Goal: Information Seeking & Learning: Learn about a topic

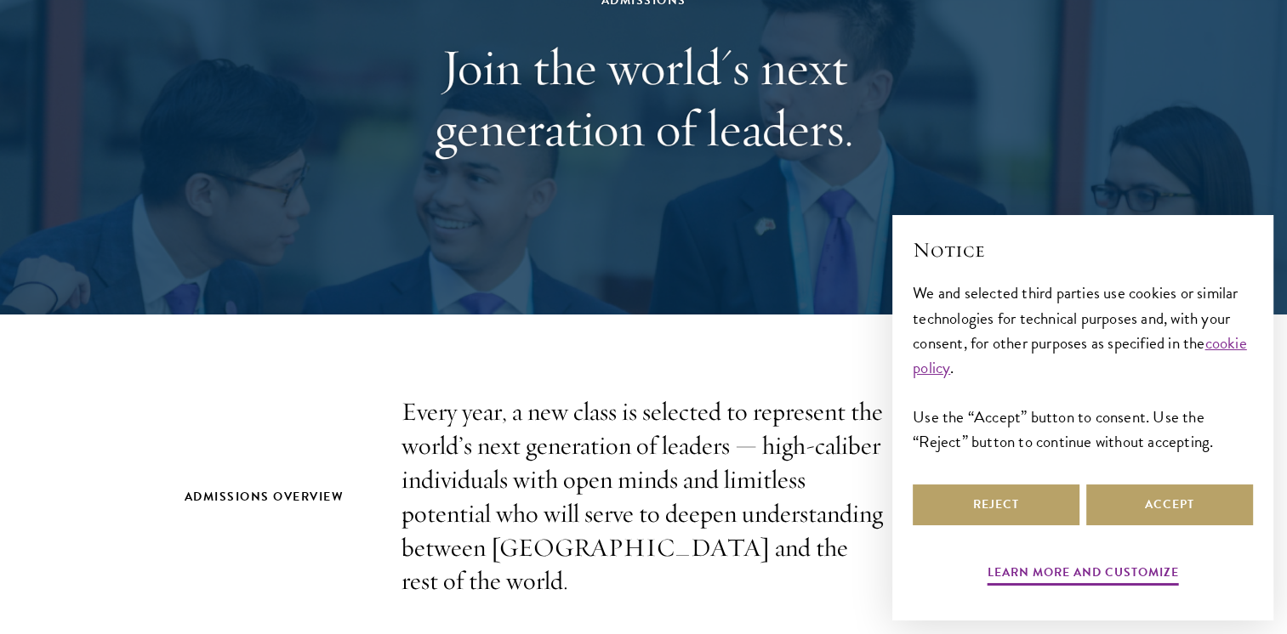
scroll to position [248, 0]
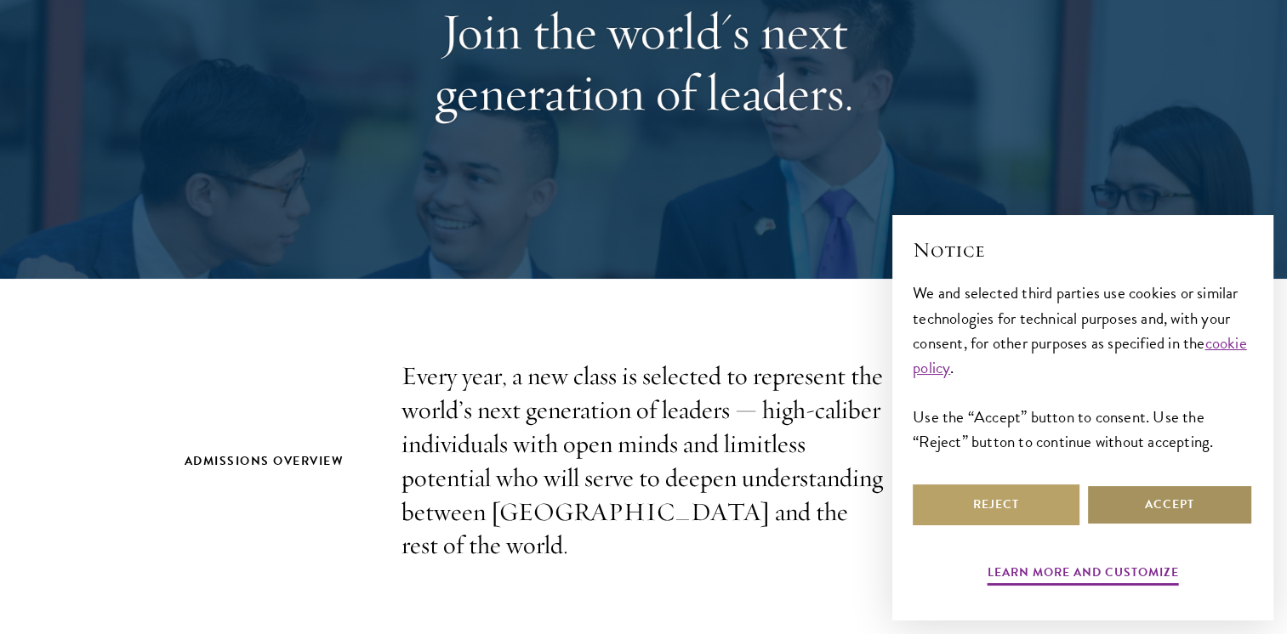
click at [1141, 515] on button "Accept" at bounding box center [1169, 505] width 167 height 41
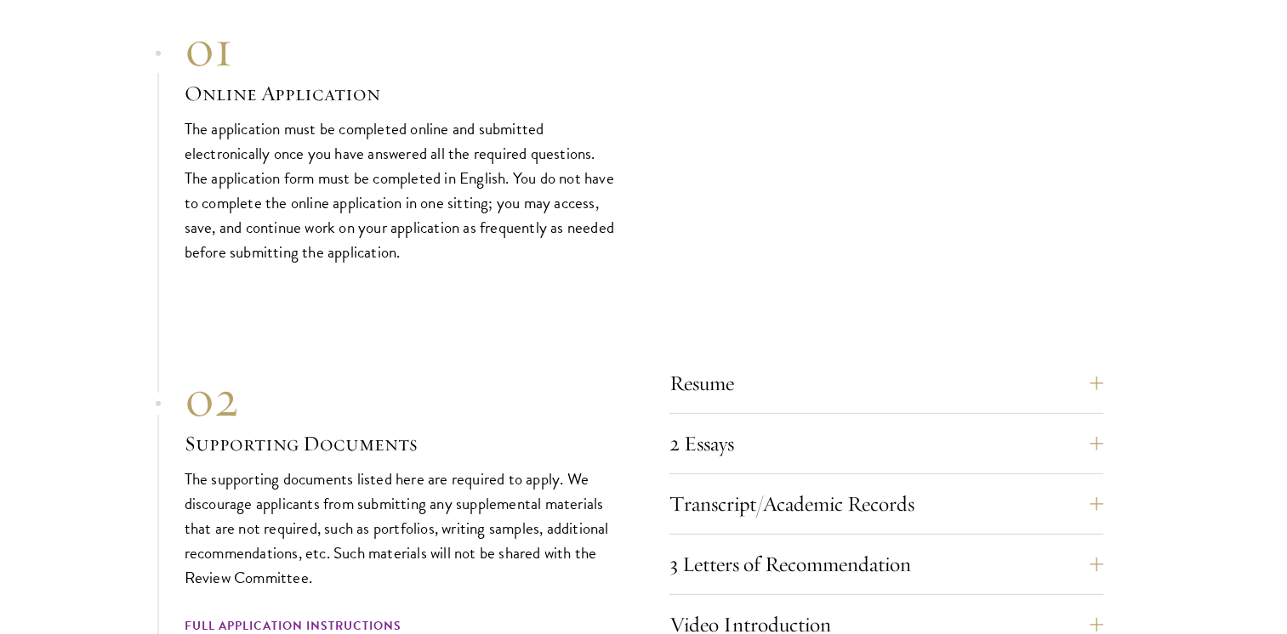
scroll to position [5101, 0]
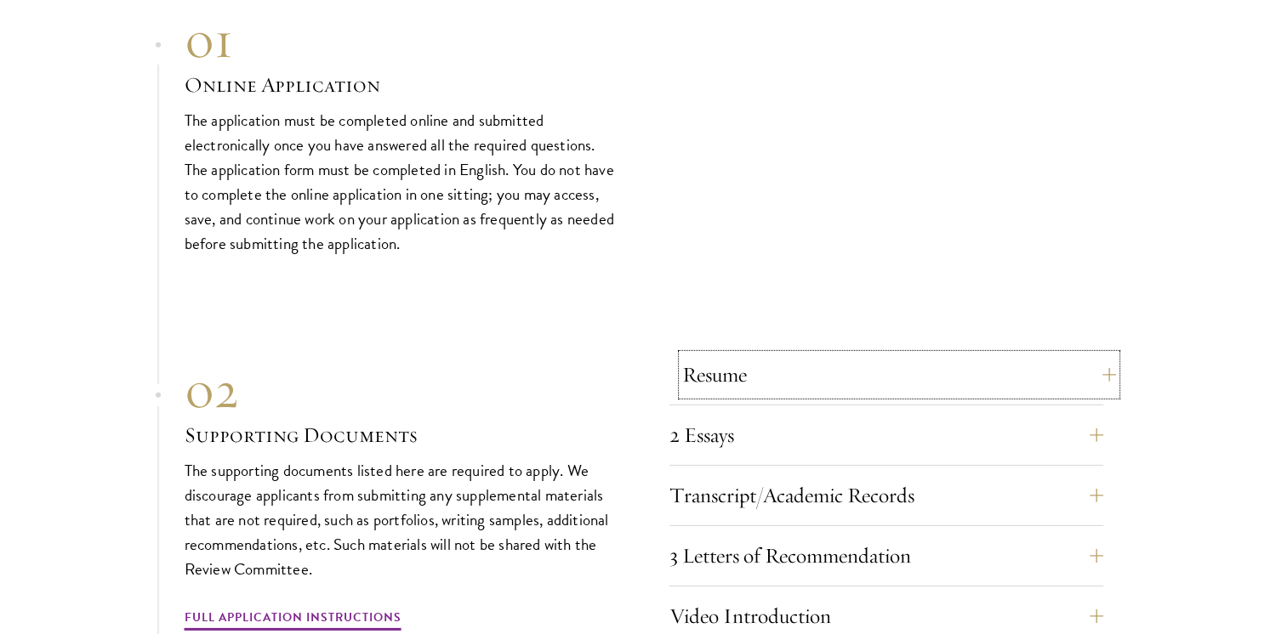
click at [791, 355] on button "Resume" at bounding box center [899, 375] width 434 height 41
click at [1109, 355] on button "Resume" at bounding box center [899, 375] width 434 height 41
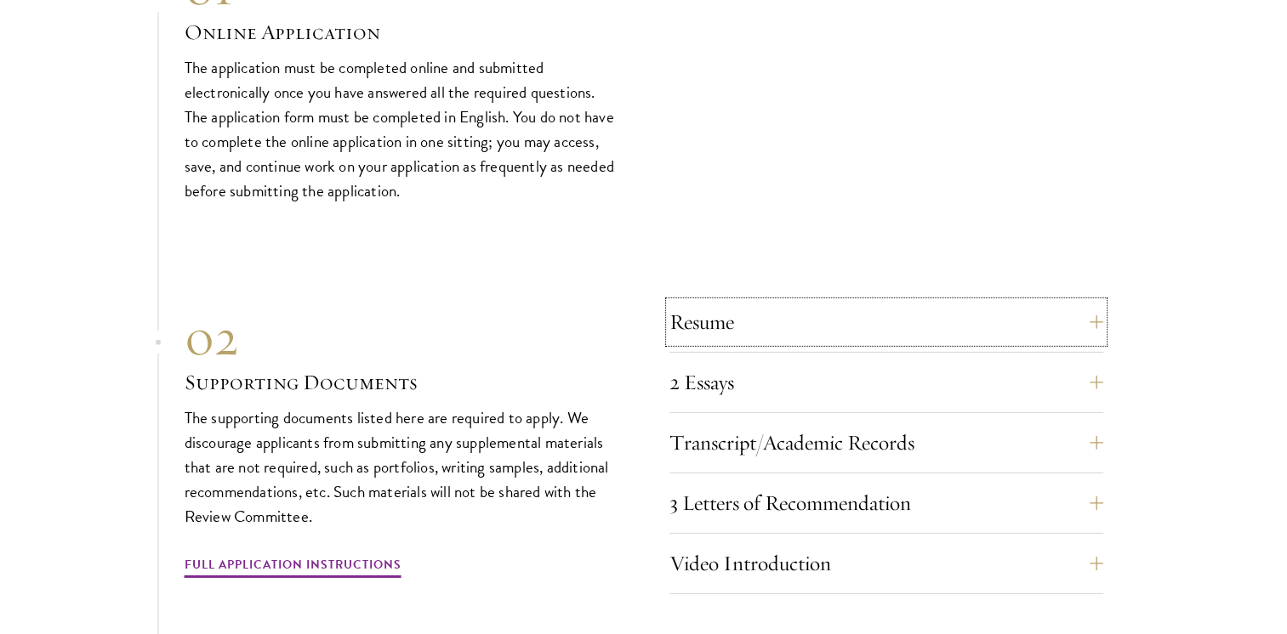
scroll to position [5163, 0]
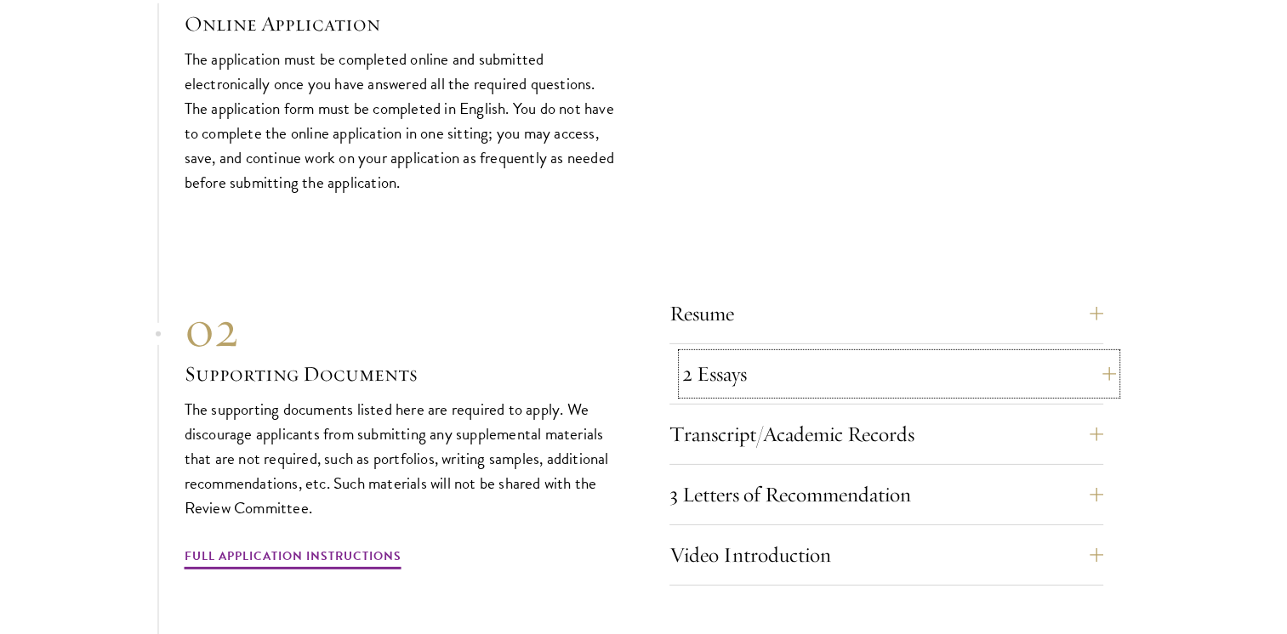
click at [1079, 354] on button "2 Essays" at bounding box center [899, 374] width 434 height 41
click at [1101, 354] on button "2 Essays" at bounding box center [899, 374] width 434 height 41
click at [828, 475] on button "3 Letters of Recommendation" at bounding box center [899, 495] width 434 height 41
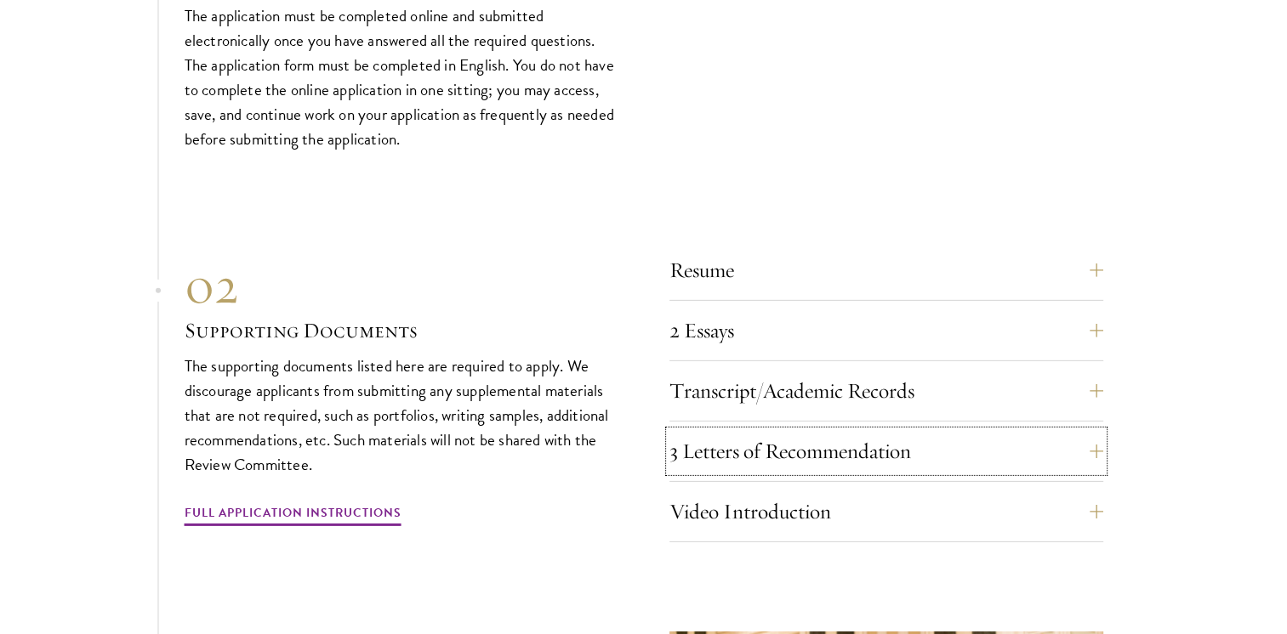
scroll to position [5328, 0]
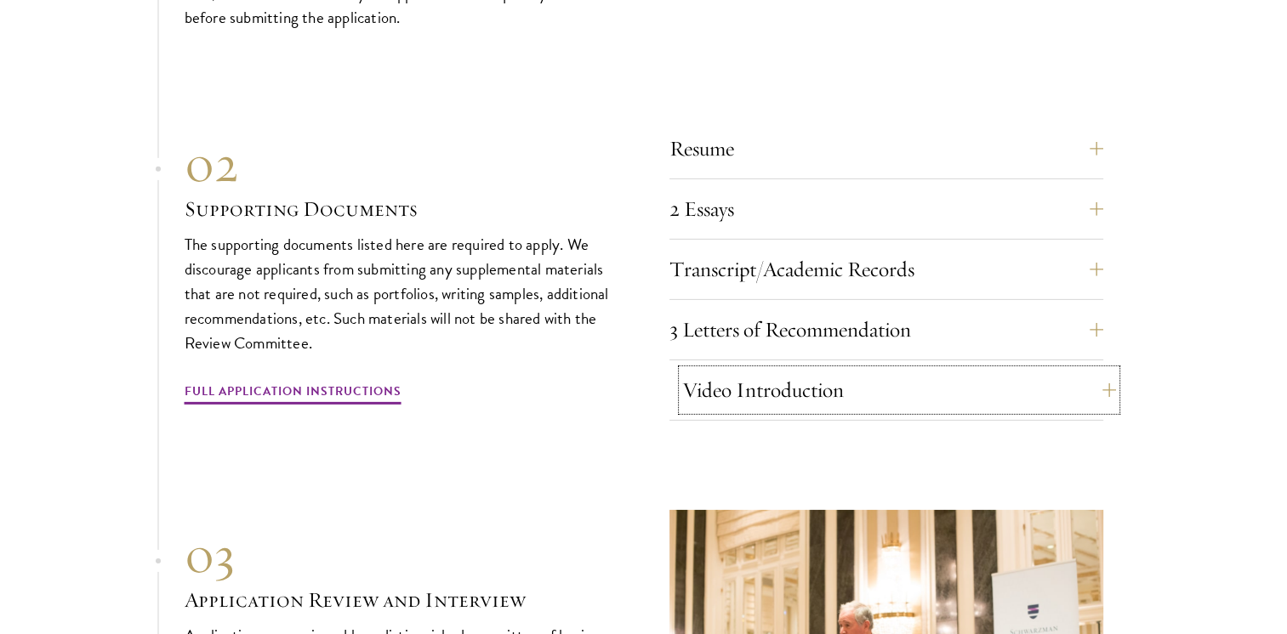
click at [1089, 370] on button "Video Introduction" at bounding box center [899, 390] width 434 height 41
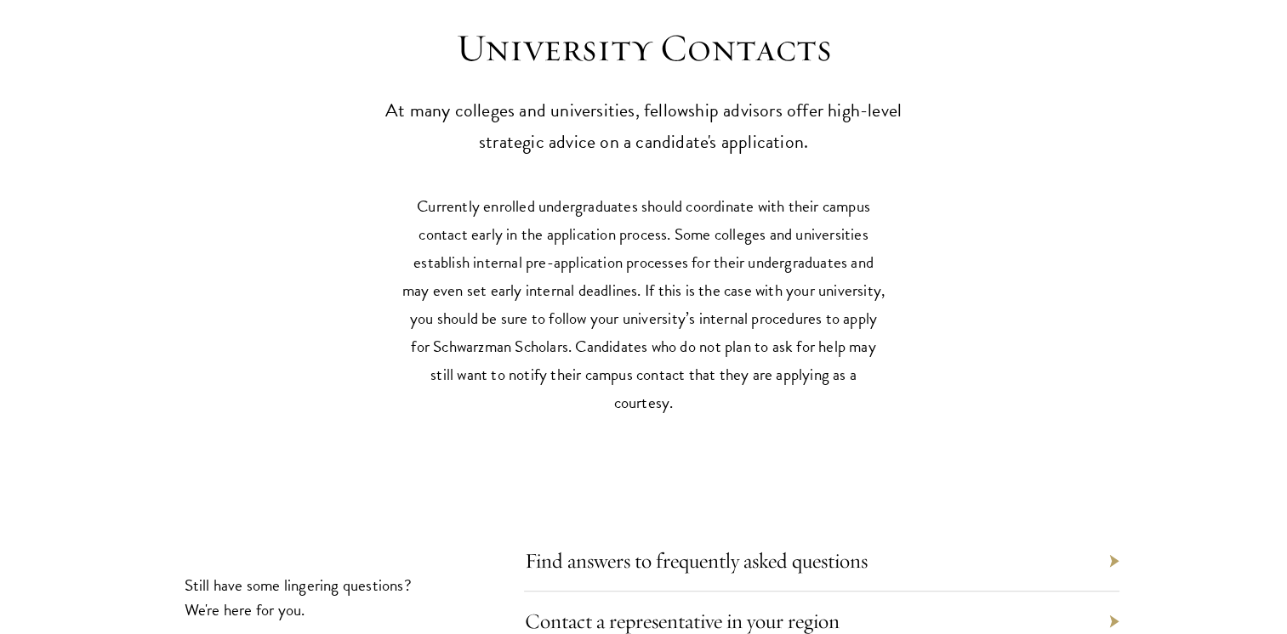
scroll to position [7494, 0]
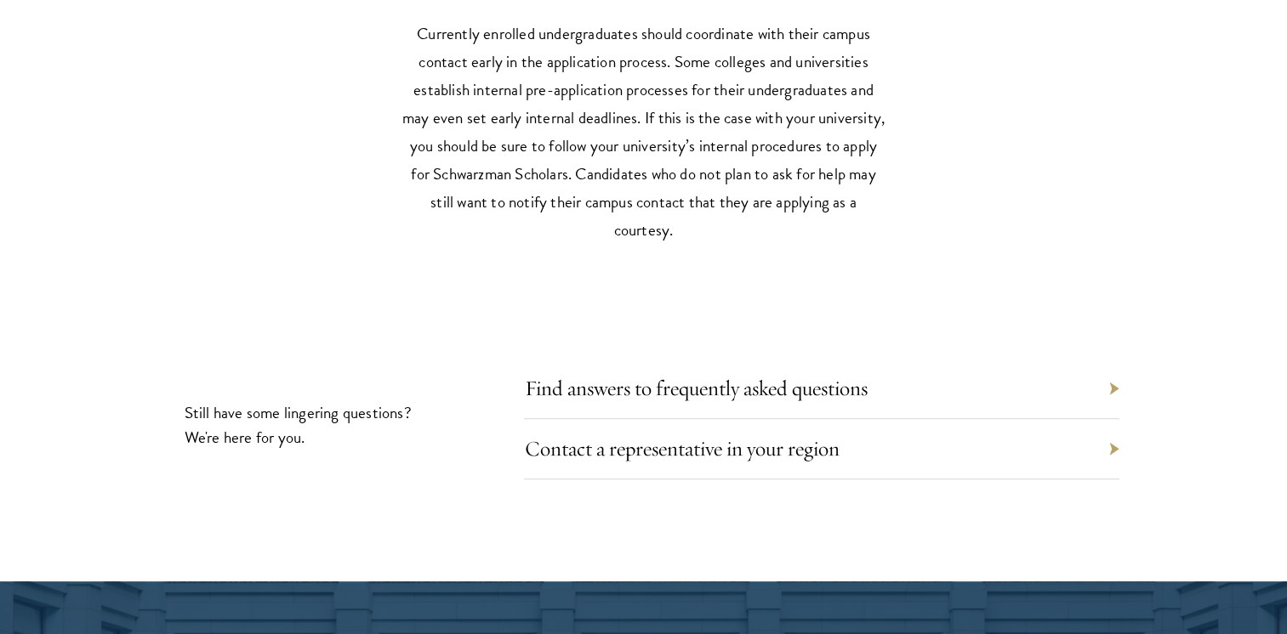
click at [1112, 359] on div "Find answers to frequently asked questions" at bounding box center [821, 389] width 595 height 60
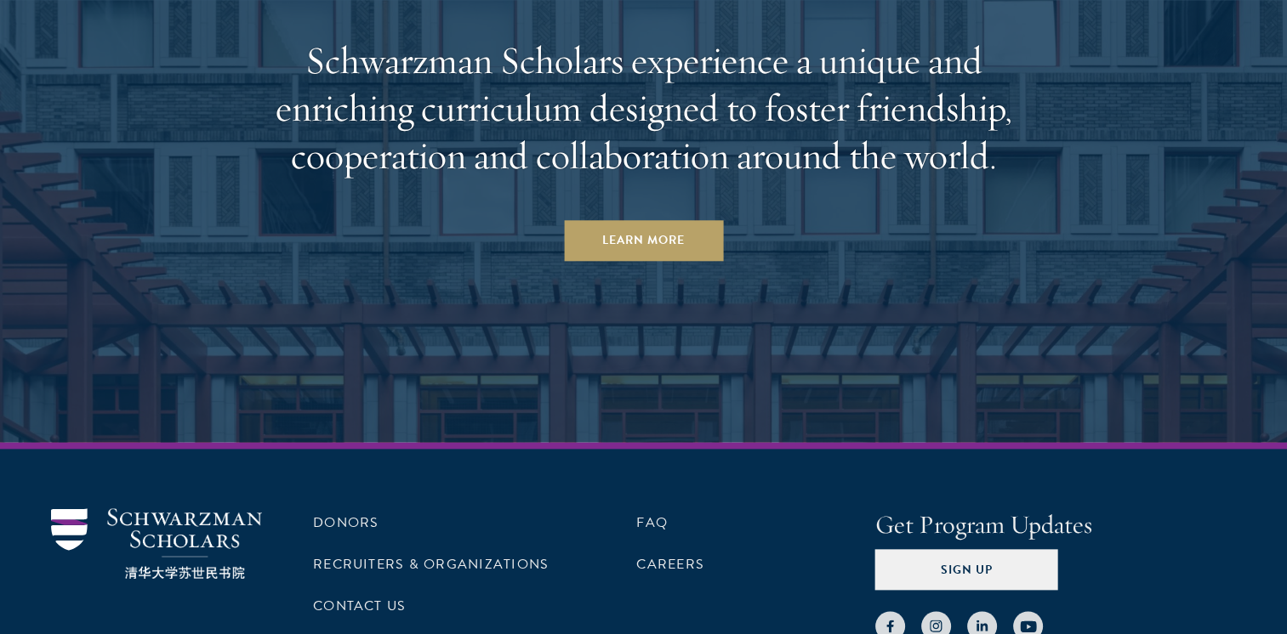
scroll to position [8399, 0]
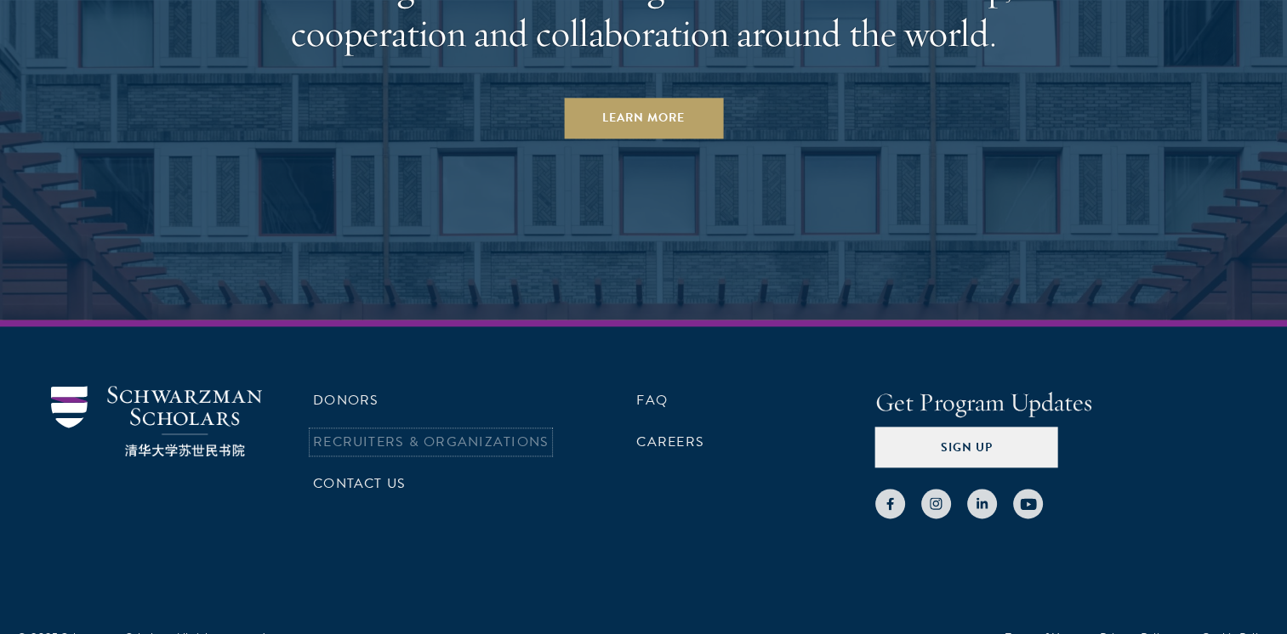
click at [381, 432] on link "Recruiters & Organizations" at bounding box center [431, 442] width 236 height 20
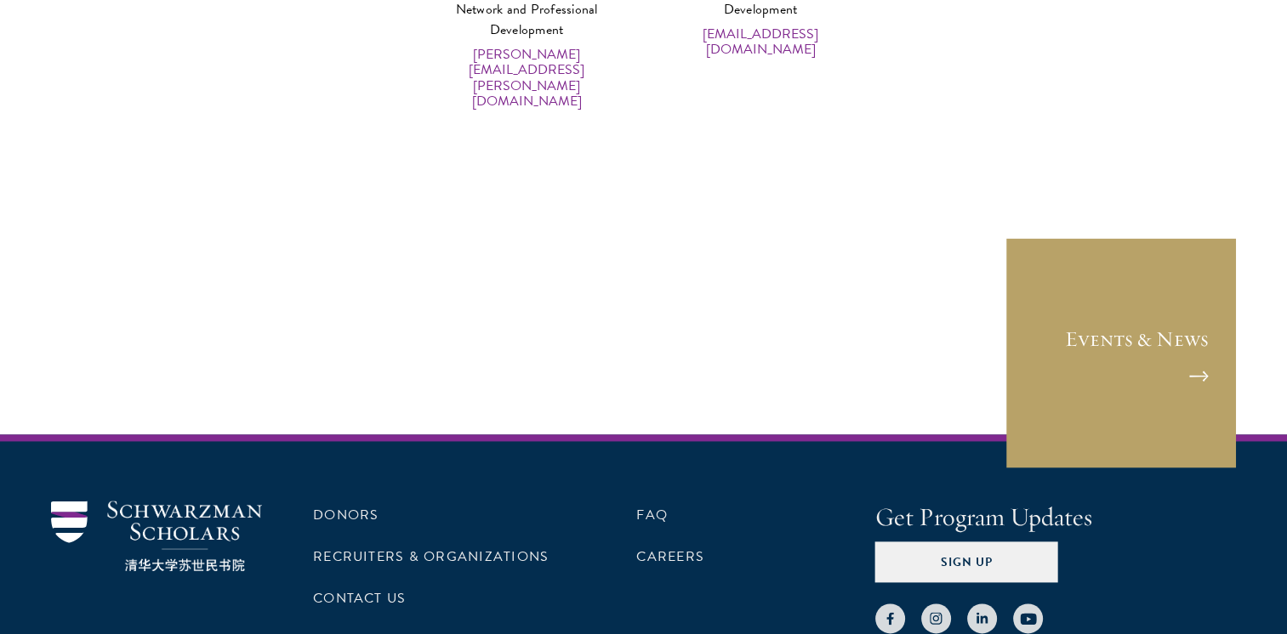
scroll to position [8686, 0]
